Goal: Transaction & Acquisition: Book appointment/travel/reservation

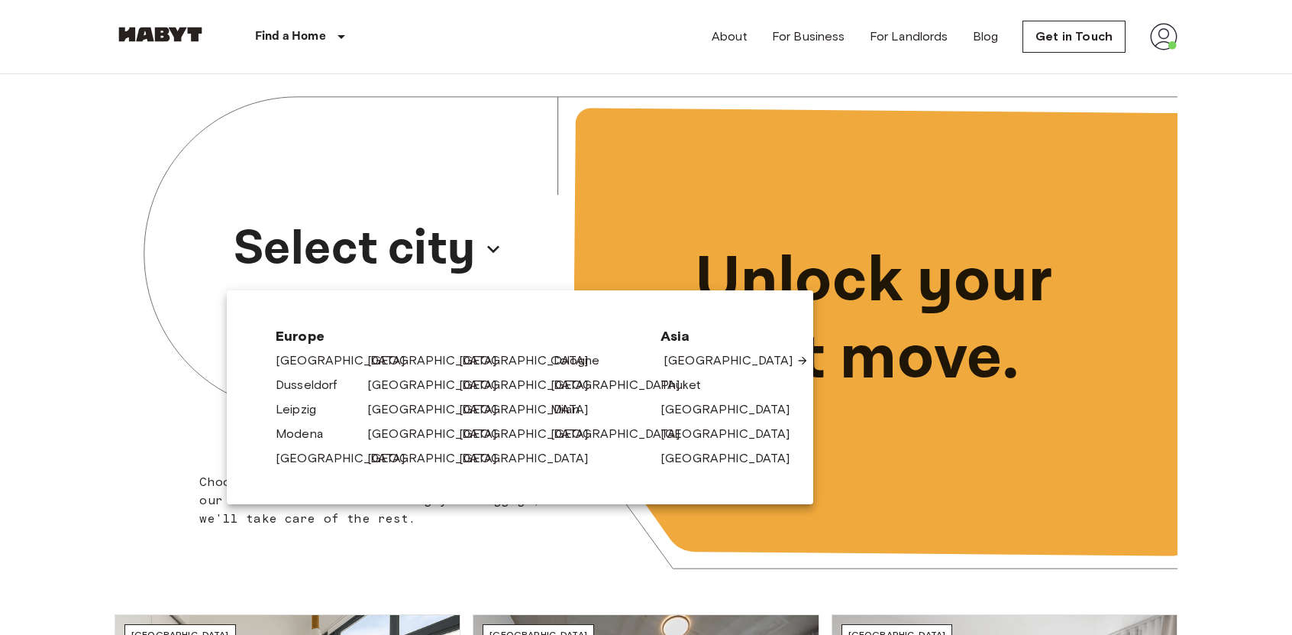
click at [682, 366] on link "[GEOGRAPHIC_DATA]" at bounding box center [736, 360] width 145 height 18
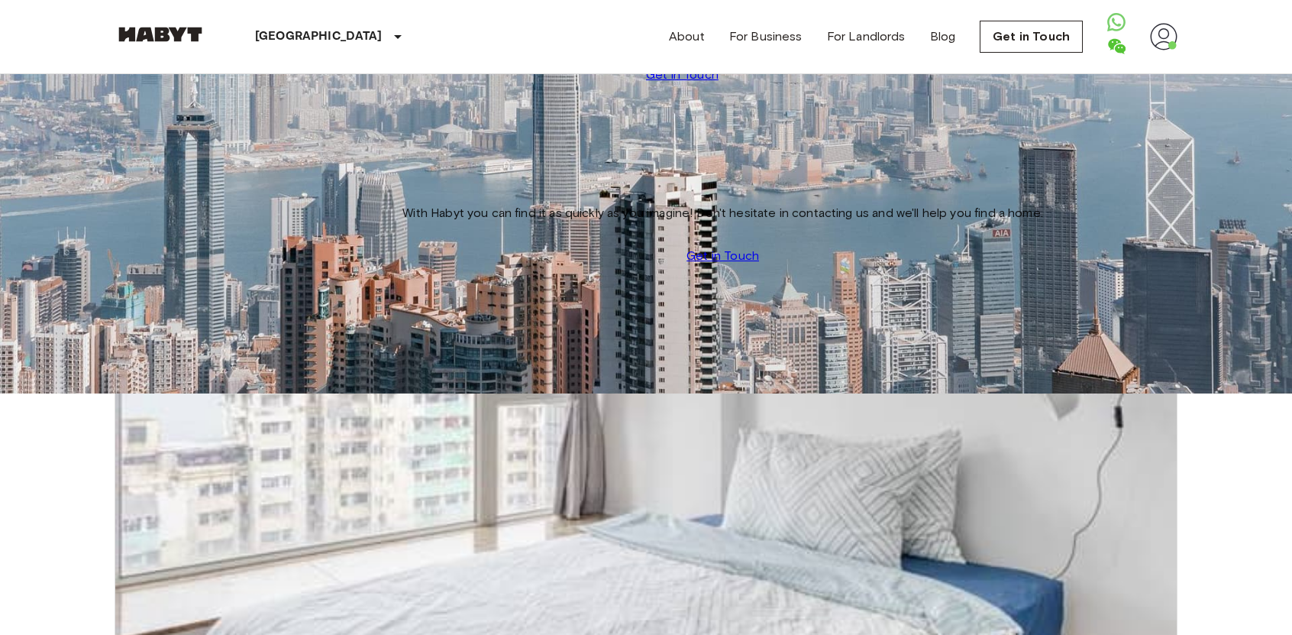
scroll to position [2640, 0]
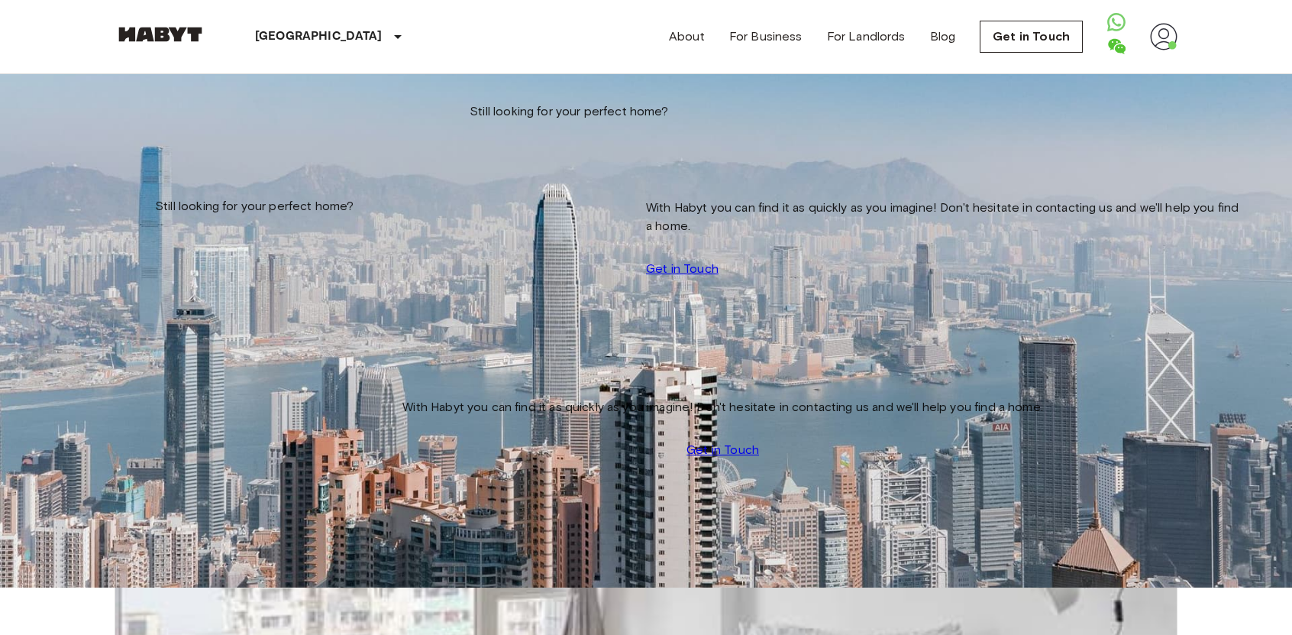
scroll to position [0, 0]
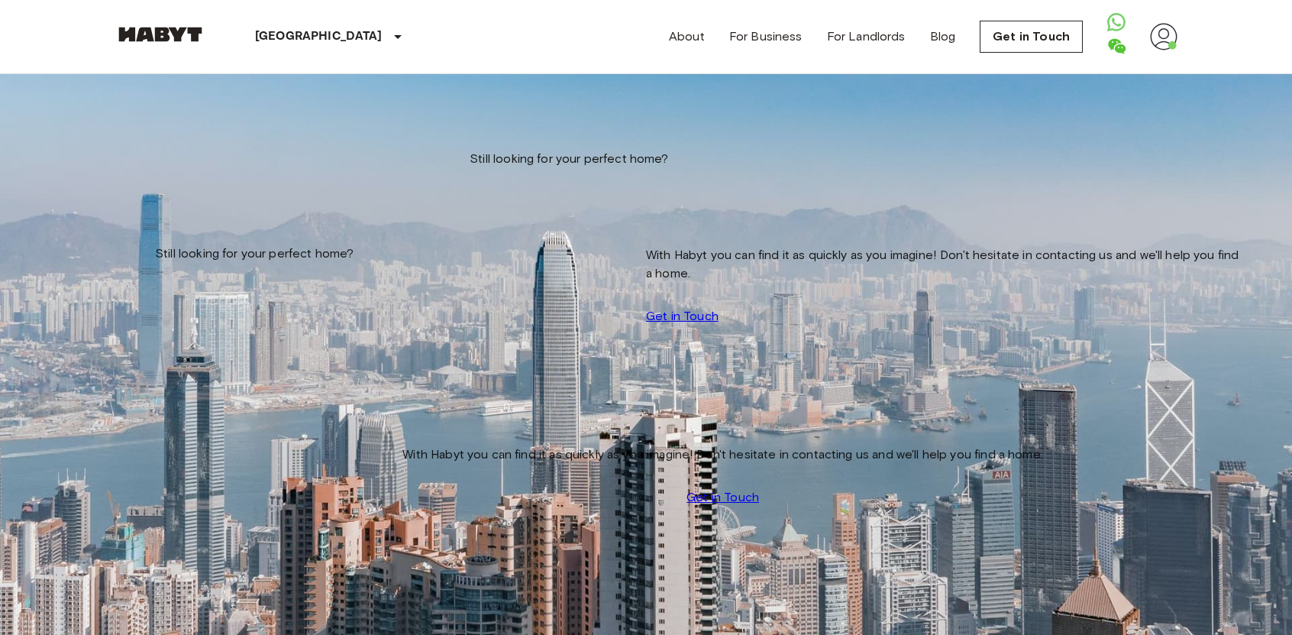
scroll to position [7088, 0]
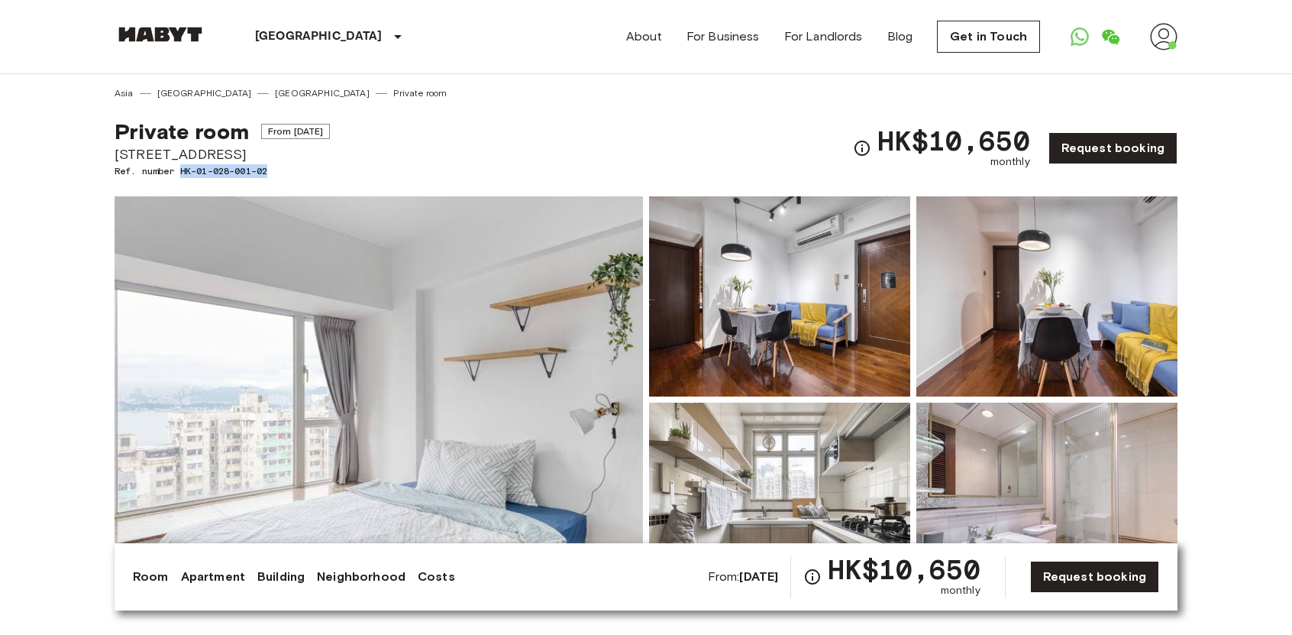
drag, startPoint x: 180, startPoint y: 169, endPoint x: 270, endPoint y: 169, distance: 89.3
click at [270, 169] on span "Ref. number HK-01-028-001-02" at bounding box center [222, 171] width 215 height 14
copy span "HK-01-028-001-02"
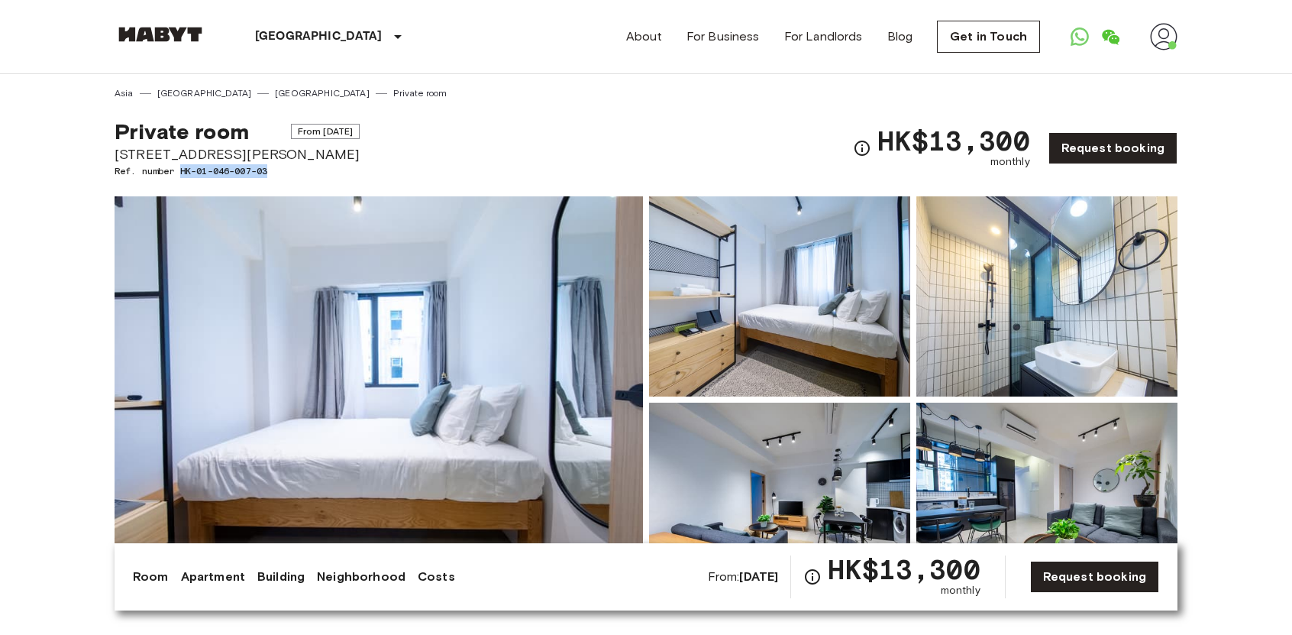
drag, startPoint x: 273, startPoint y: 168, endPoint x: 182, endPoint y: 171, distance: 90.9
click at [182, 171] on span "Ref. number HK-01-046-007-03" at bounding box center [237, 171] width 245 height 14
copy span "HK-01-046-007-03"
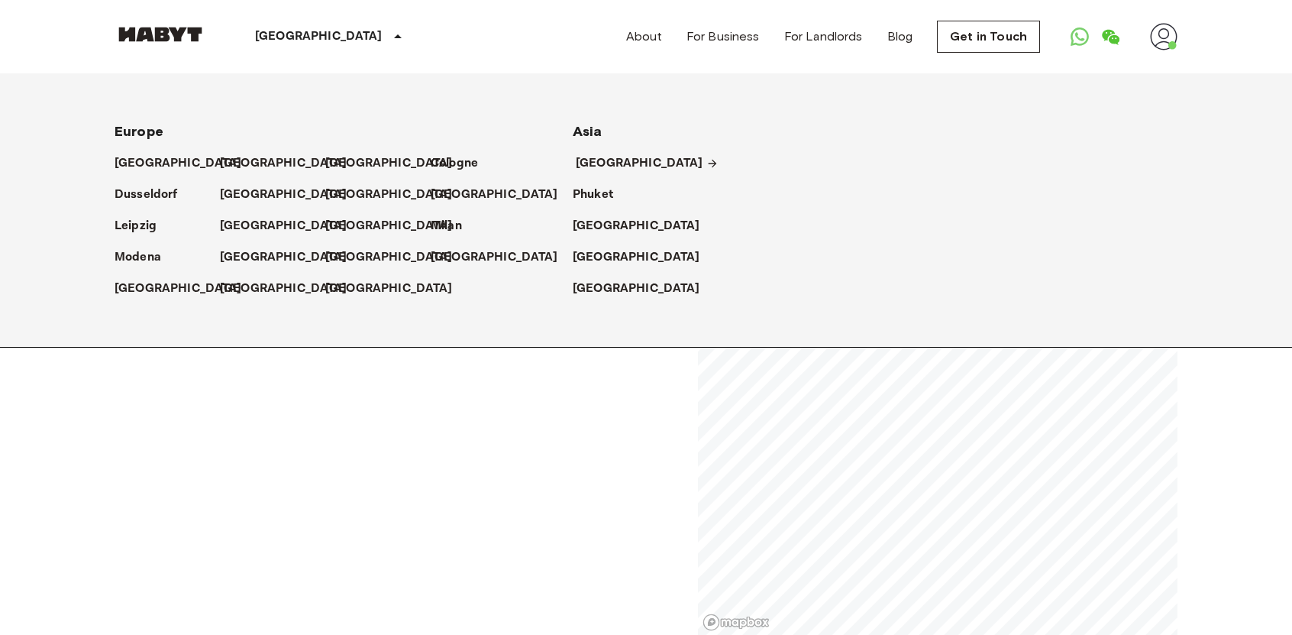
click at [593, 155] on p "[GEOGRAPHIC_DATA]" at bounding box center [640, 163] width 128 height 18
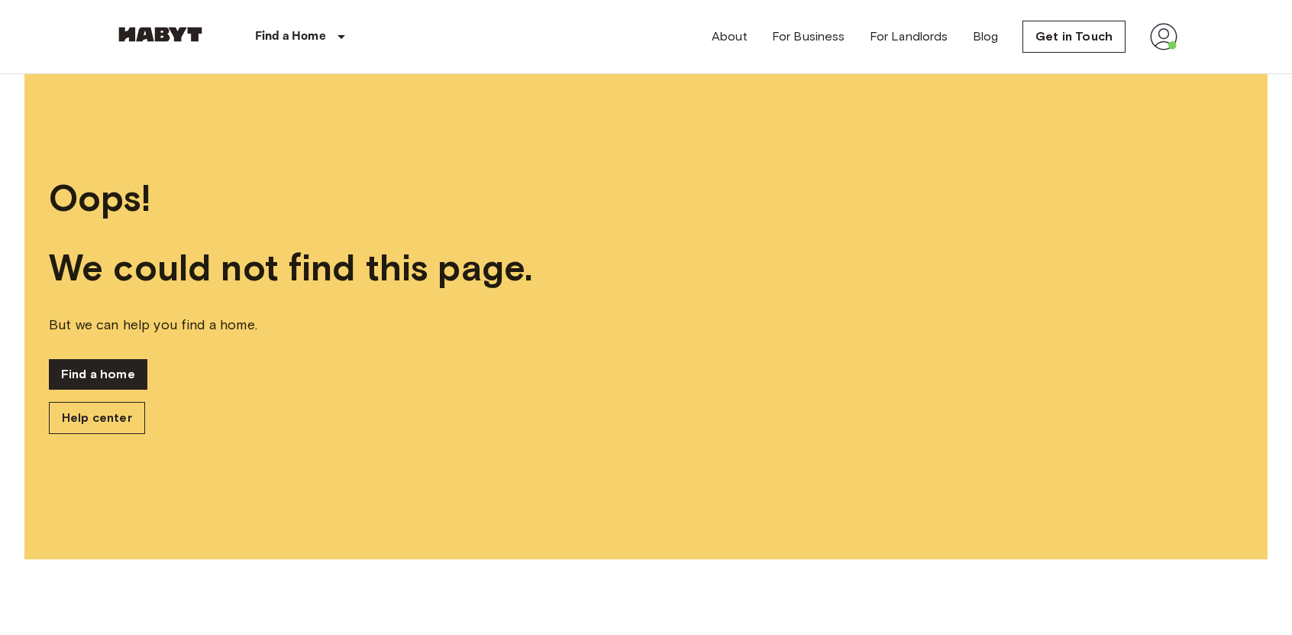
scroll to position [59, 0]
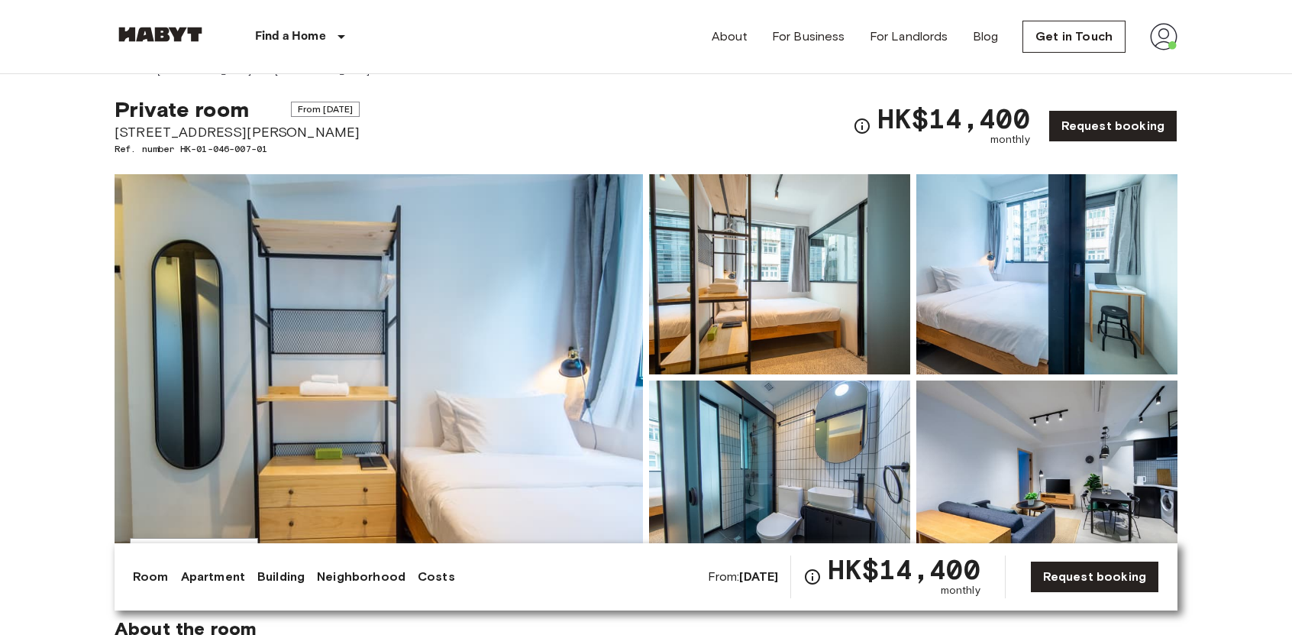
scroll to position [20, 0]
